Goal: Find specific page/section: Find specific page/section

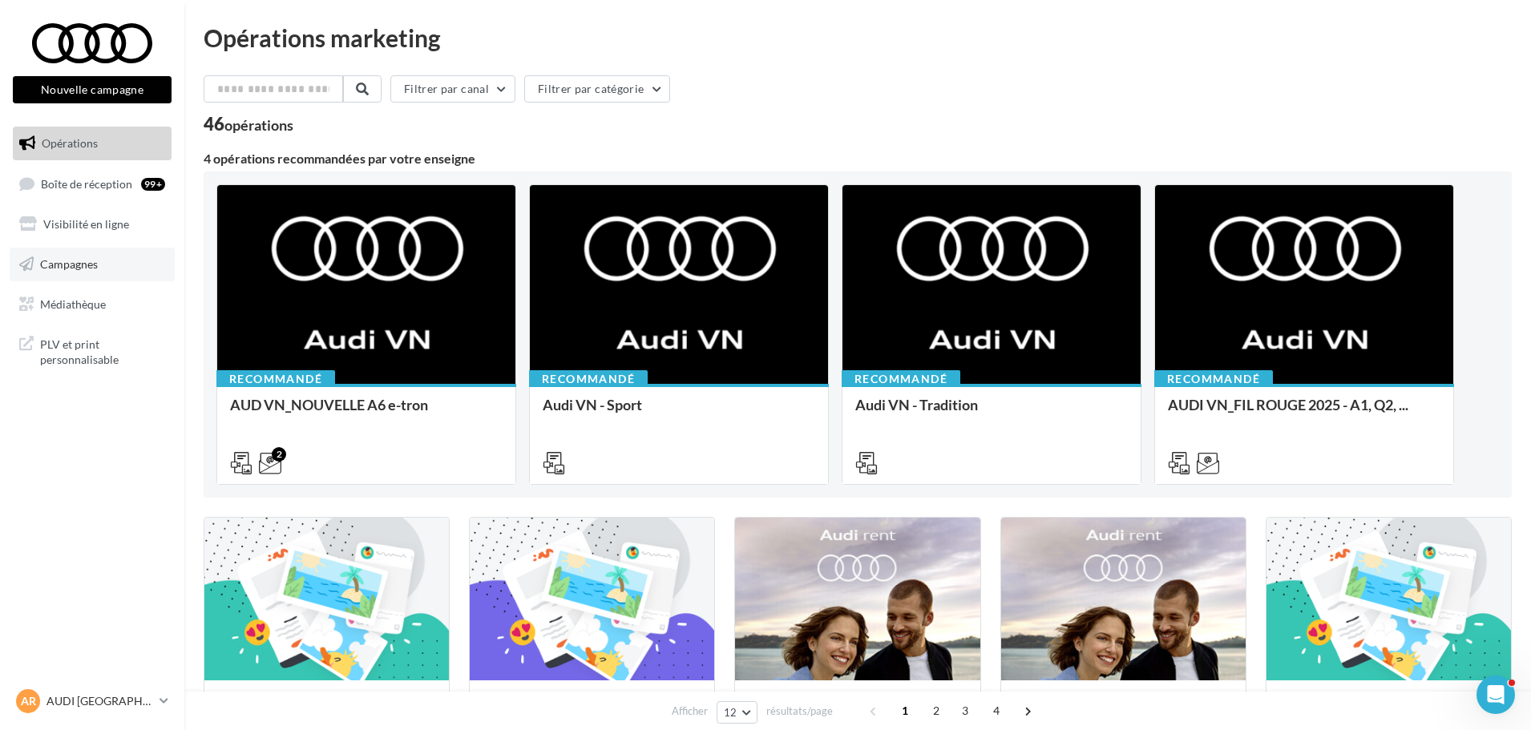
click at [118, 265] on link "Campagnes" at bounding box center [92, 265] width 165 height 34
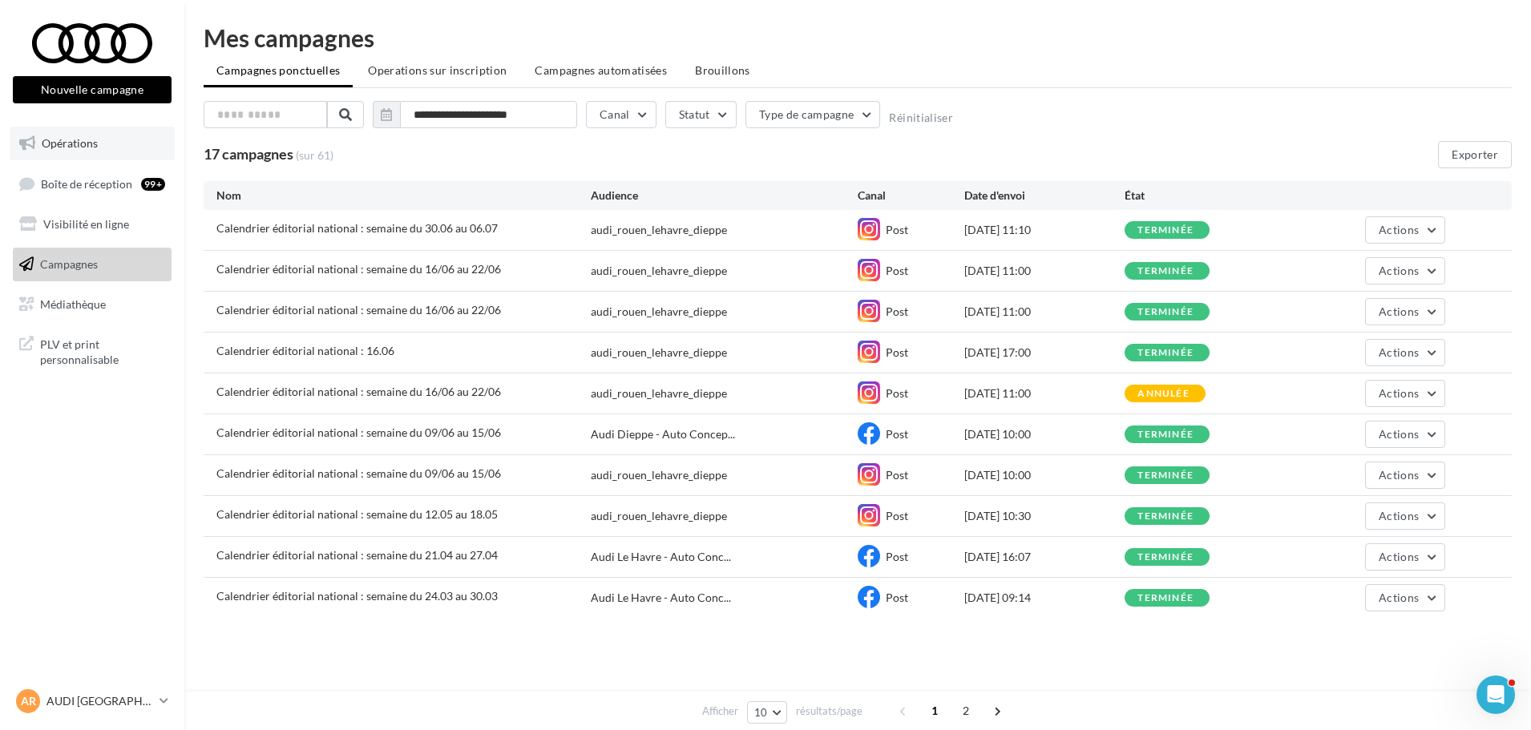
click at [143, 152] on link "Opérations" at bounding box center [92, 144] width 165 height 34
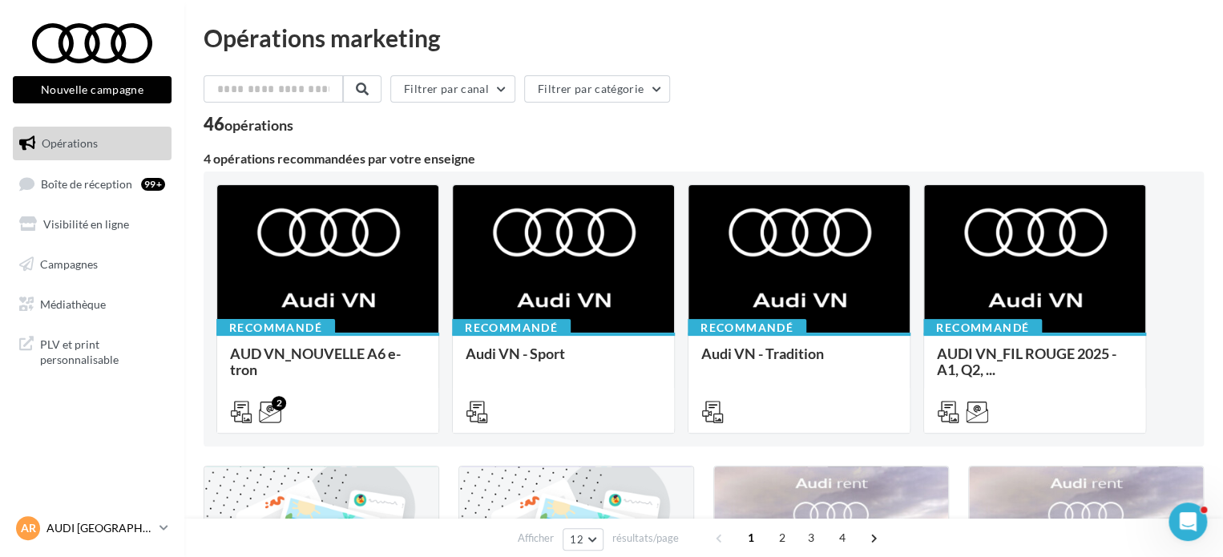
click at [150, 531] on p "AUDI [GEOGRAPHIC_DATA]" at bounding box center [99, 528] width 107 height 16
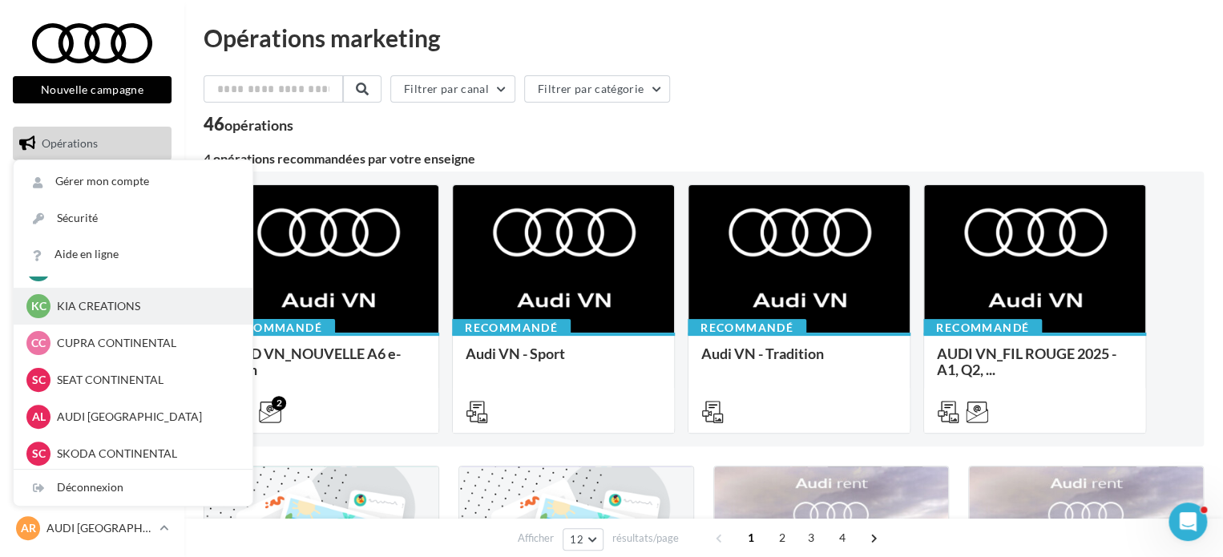
scroll to position [71, 0]
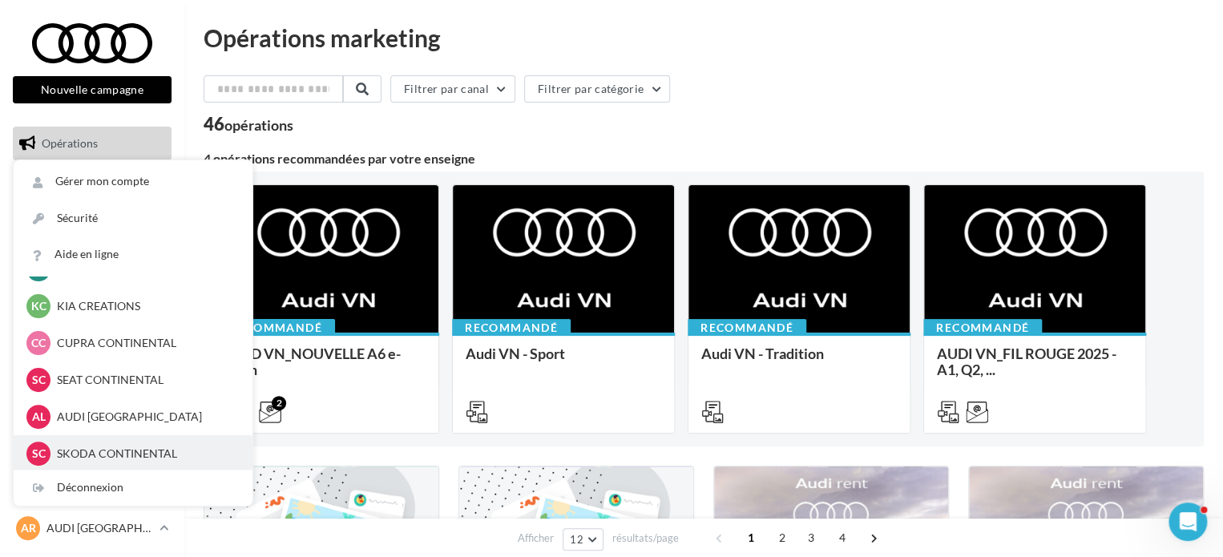
click at [116, 450] on p "SKODA CONTINENTAL" at bounding box center [145, 454] width 176 height 16
